Goal: Contribute content

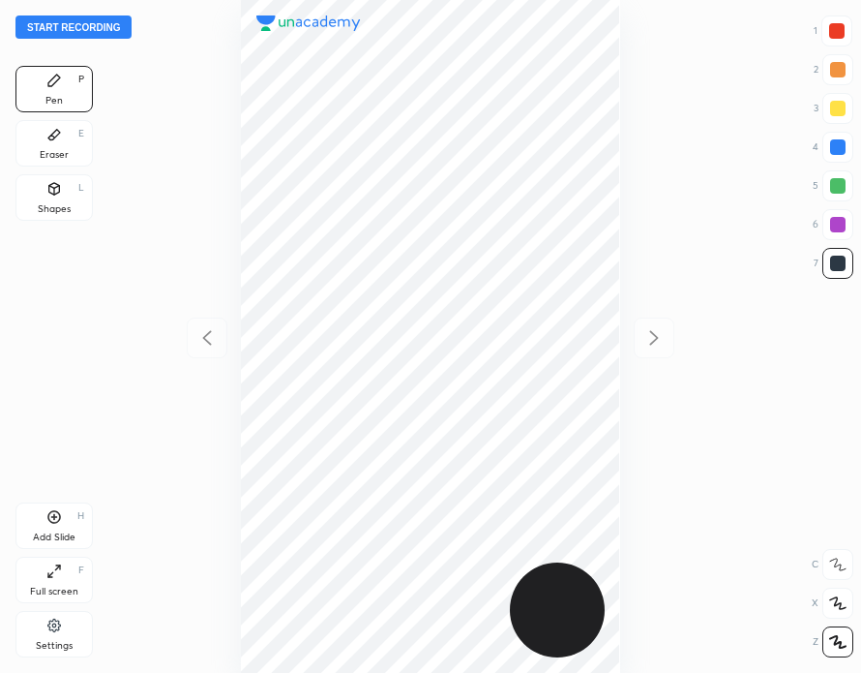
scroll to position [673, 552]
click at [97, 26] on button "Start recording" at bounding box center [73, 26] width 116 height 23
click at [836, 31] on div at bounding box center [836, 30] width 15 height 15
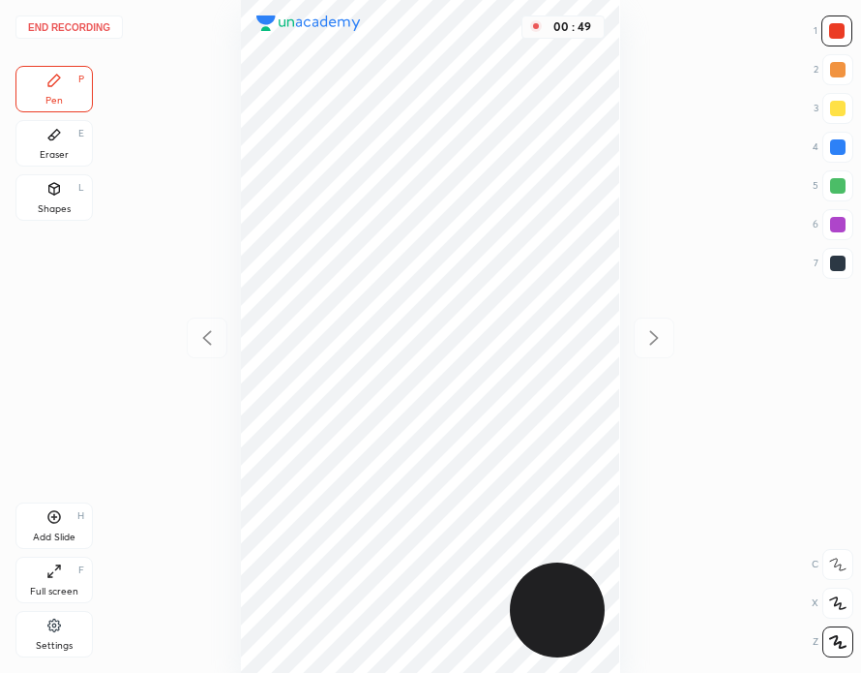
click at [832, 143] on div at bounding box center [837, 146] width 15 height 15
click at [71, 525] on div "Add Slide H" at bounding box center [53, 525] width 77 height 46
click at [834, 34] on div at bounding box center [836, 30] width 15 height 15
click at [859, 147] on div "End recording 1 2 3 4 5 6 7 R O A L C X Z Erase all C X Z Pen P Eraser E Shapes…" at bounding box center [430, 336] width 861 height 673
click at [837, 148] on div at bounding box center [837, 146] width 15 height 15
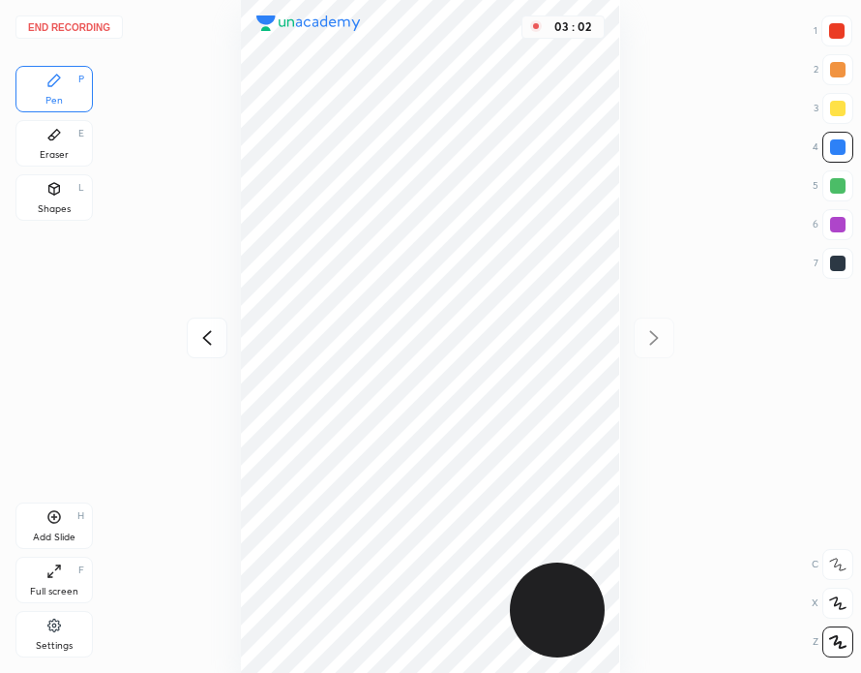
click at [840, 36] on div at bounding box center [836, 30] width 15 height 15
click at [832, 147] on div at bounding box center [837, 146] width 15 height 15
click at [77, 526] on div "Add Slide H" at bounding box center [53, 525] width 77 height 46
click at [213, 329] on icon at bounding box center [206, 337] width 23 height 23
click at [655, 328] on icon at bounding box center [654, 337] width 23 height 23
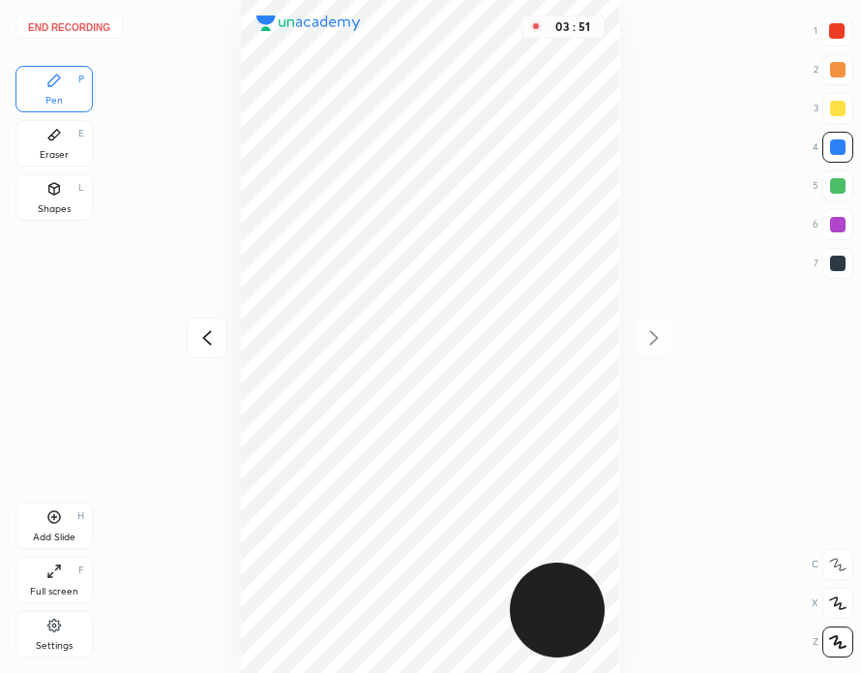
click at [207, 336] on icon at bounding box center [207, 337] width 9 height 15
click at [649, 336] on icon at bounding box center [654, 337] width 23 height 23
click at [208, 336] on icon at bounding box center [206, 337] width 23 height 23
click at [630, 321] on div "03 : 57" at bounding box center [431, 336] width 552 height 673
click at [655, 336] on icon at bounding box center [653, 337] width 9 height 15
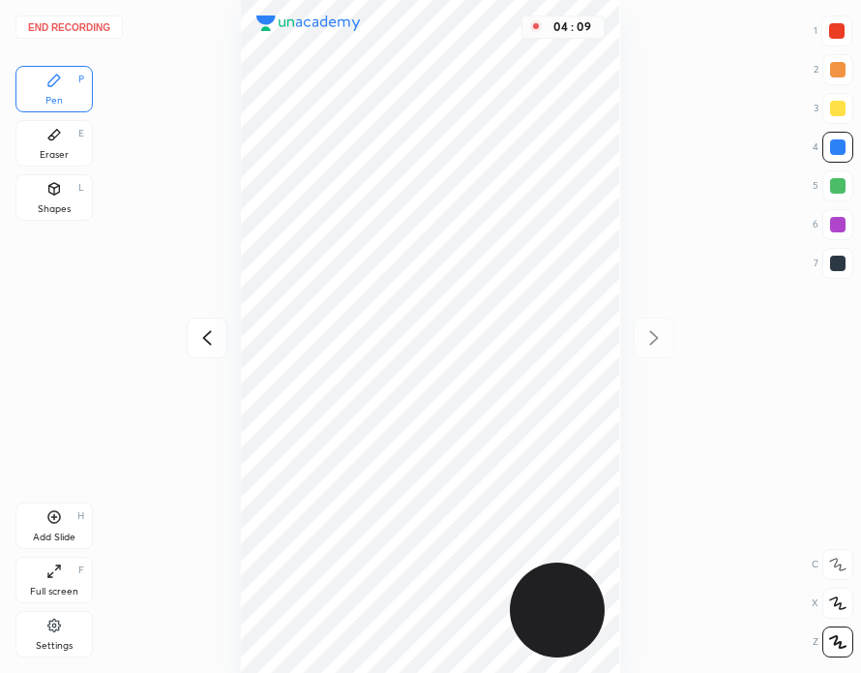
click at [214, 339] on icon at bounding box center [206, 337] width 23 height 23
click at [654, 335] on icon at bounding box center [653, 337] width 9 height 15
click at [93, 31] on button "End recording" at bounding box center [68, 26] width 107 height 23
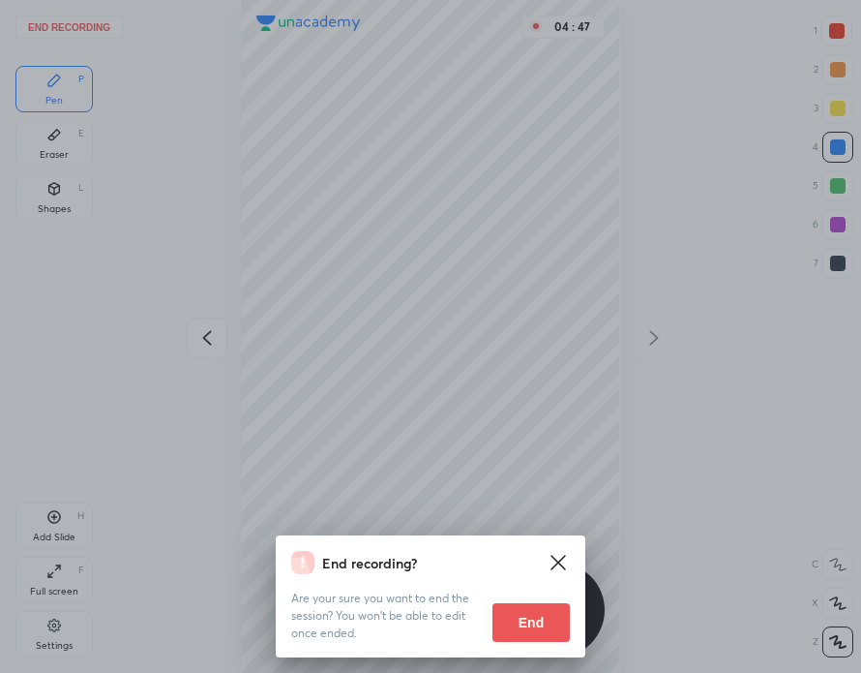
click at [537, 625] on button "End" at bounding box center [531, 622] width 77 height 39
